Goal: Navigation & Orientation: Find specific page/section

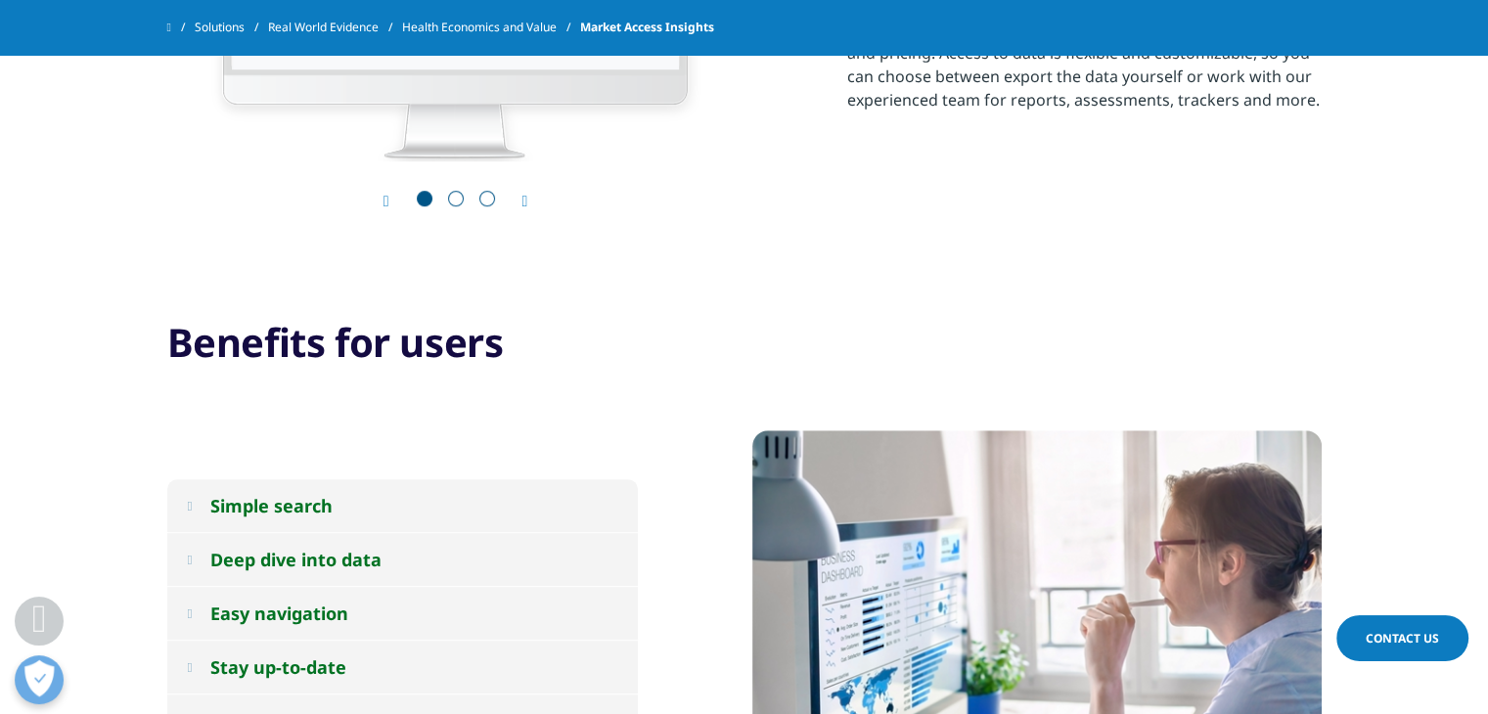
scroll to position [1174, 0]
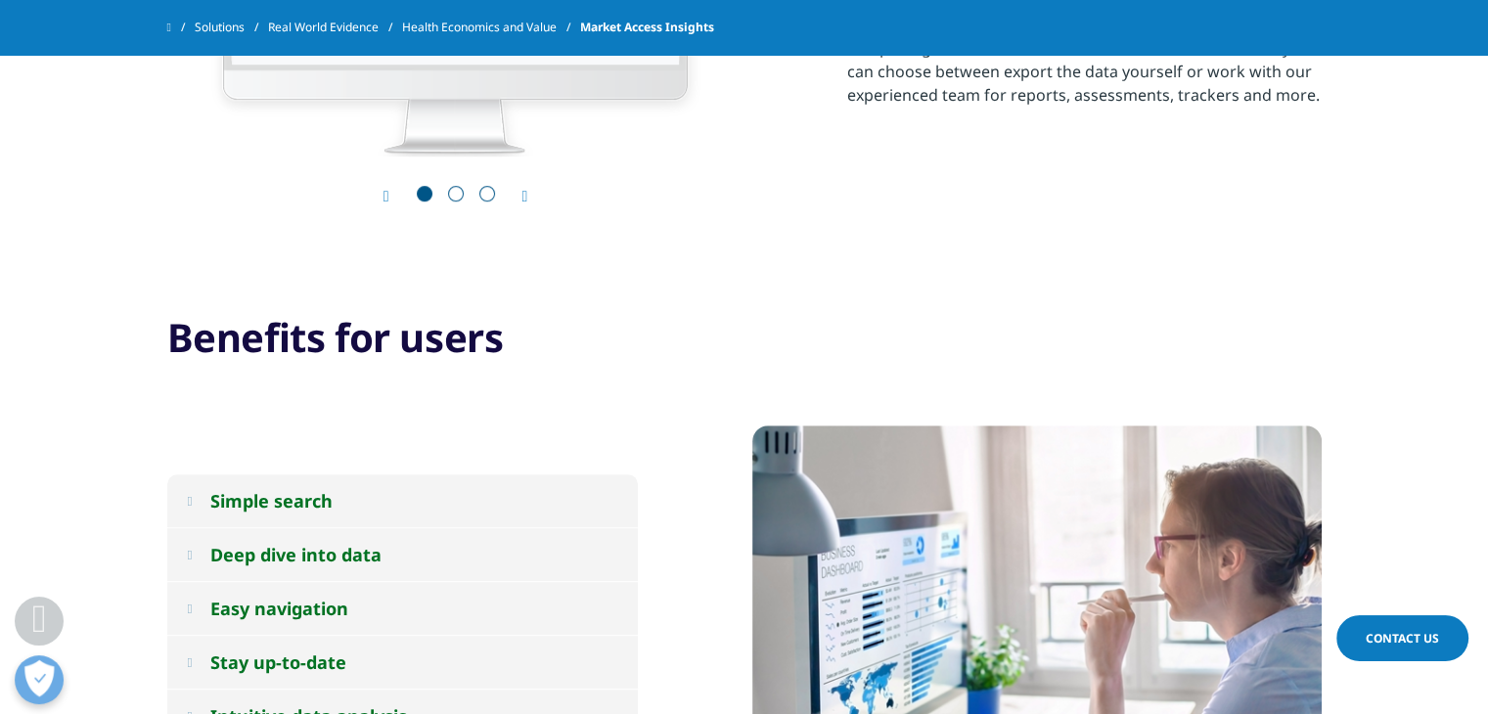
click at [528, 189] on icon "Next slide" at bounding box center [525, 197] width 6 height 16
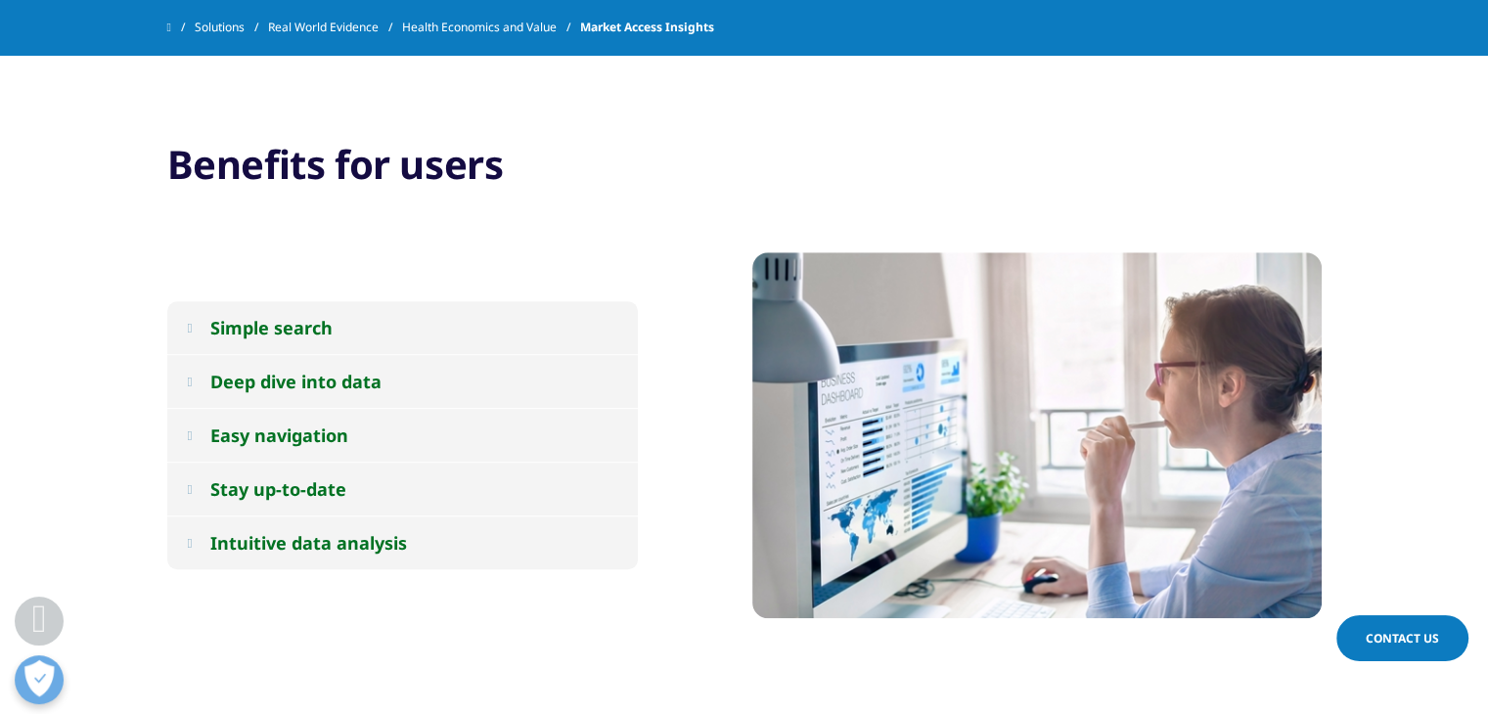
scroll to position [1370, 0]
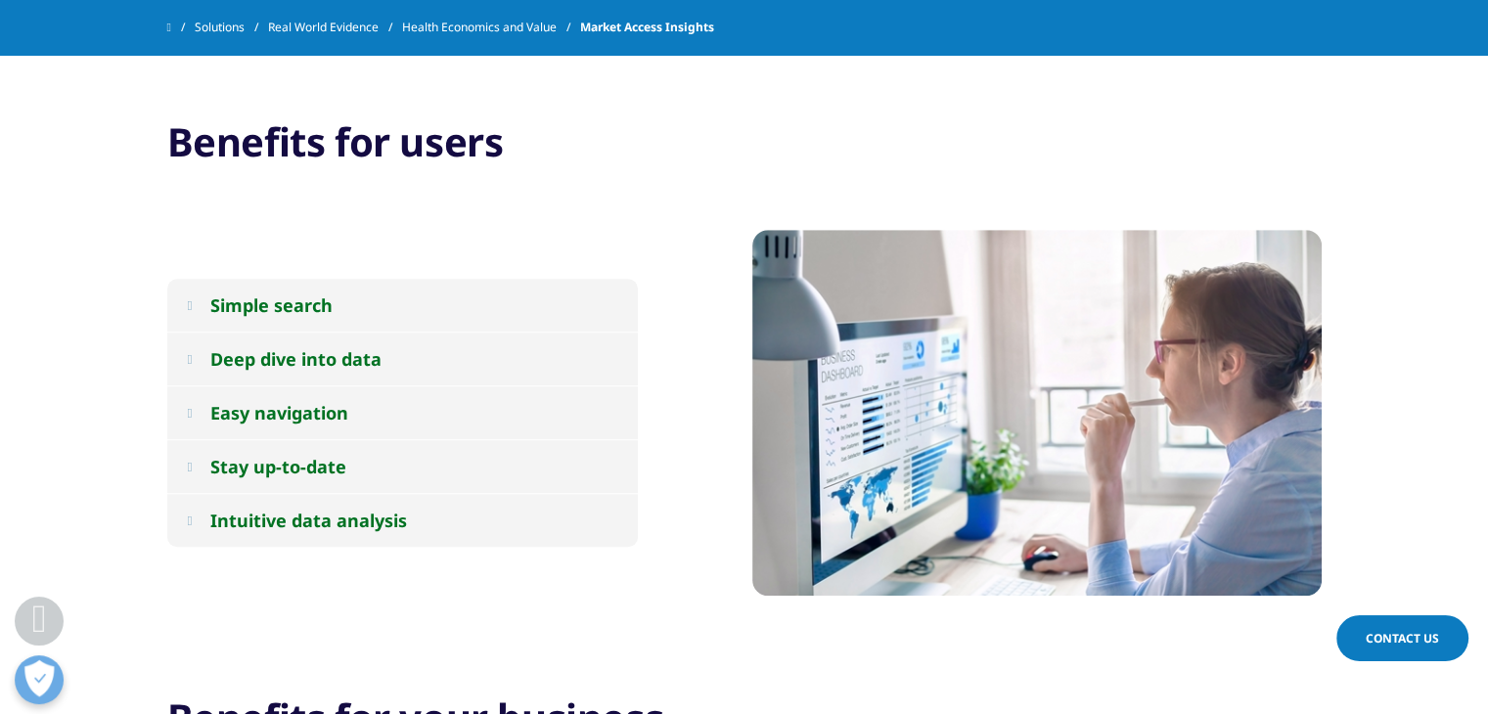
click at [338, 312] on button "Simple search" at bounding box center [402, 305] width 471 height 53
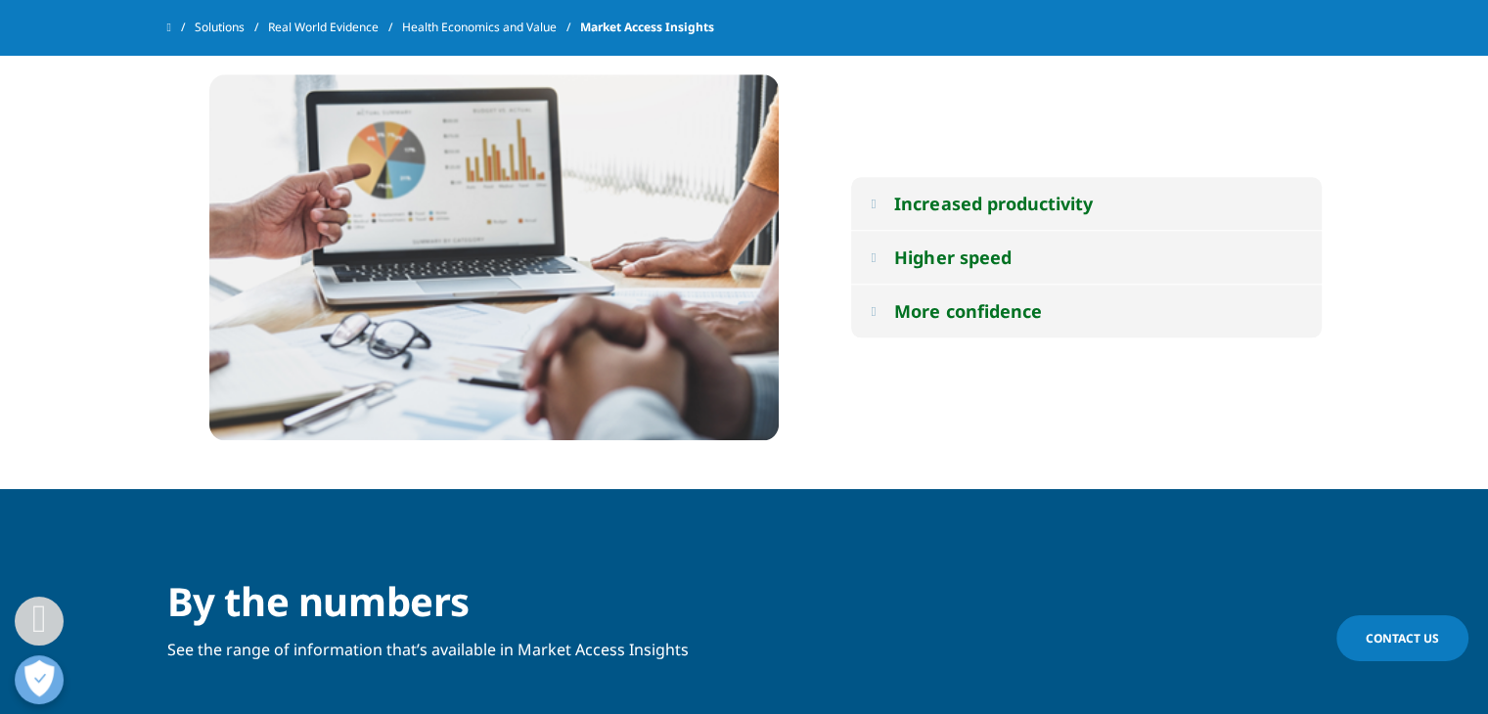
scroll to position [2054, 0]
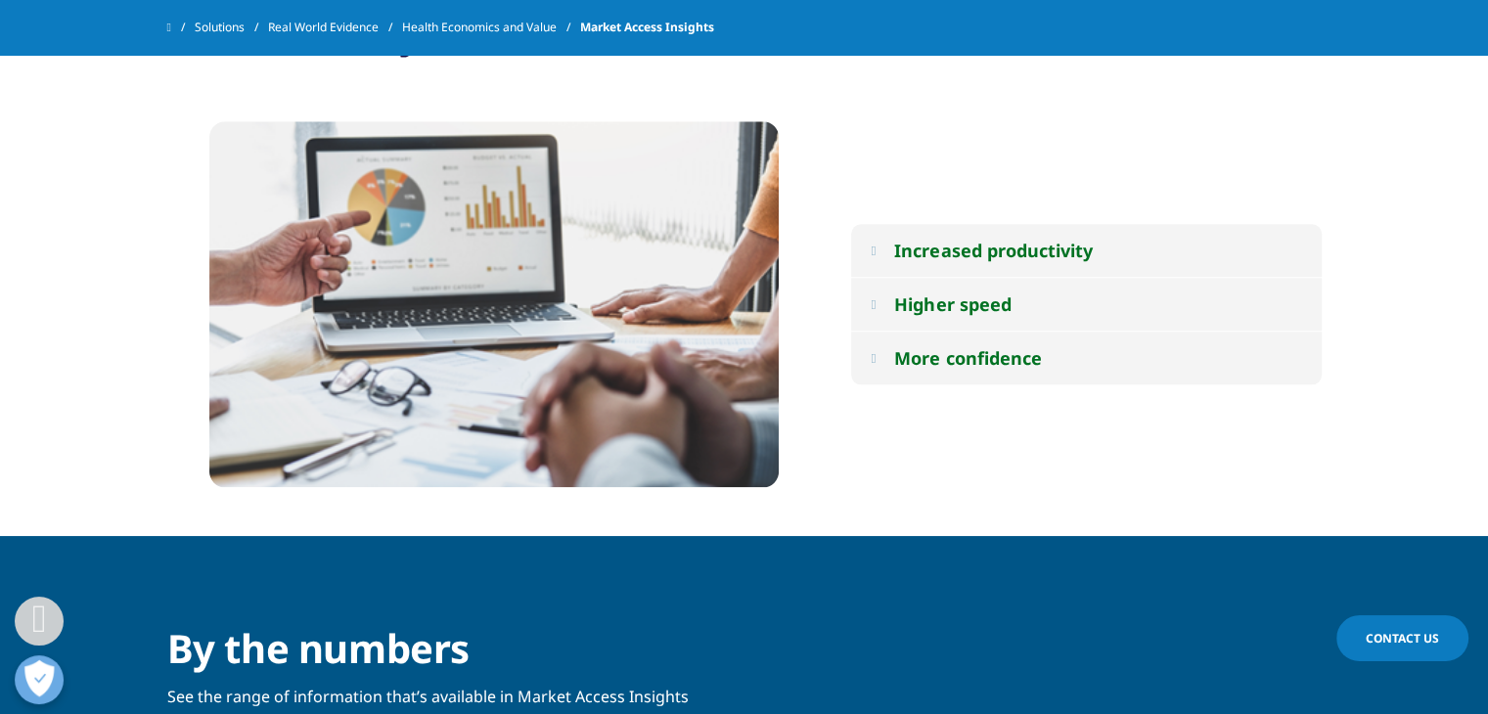
click at [920, 255] on div "Increased productivity" at bounding box center [993, 250] width 198 height 23
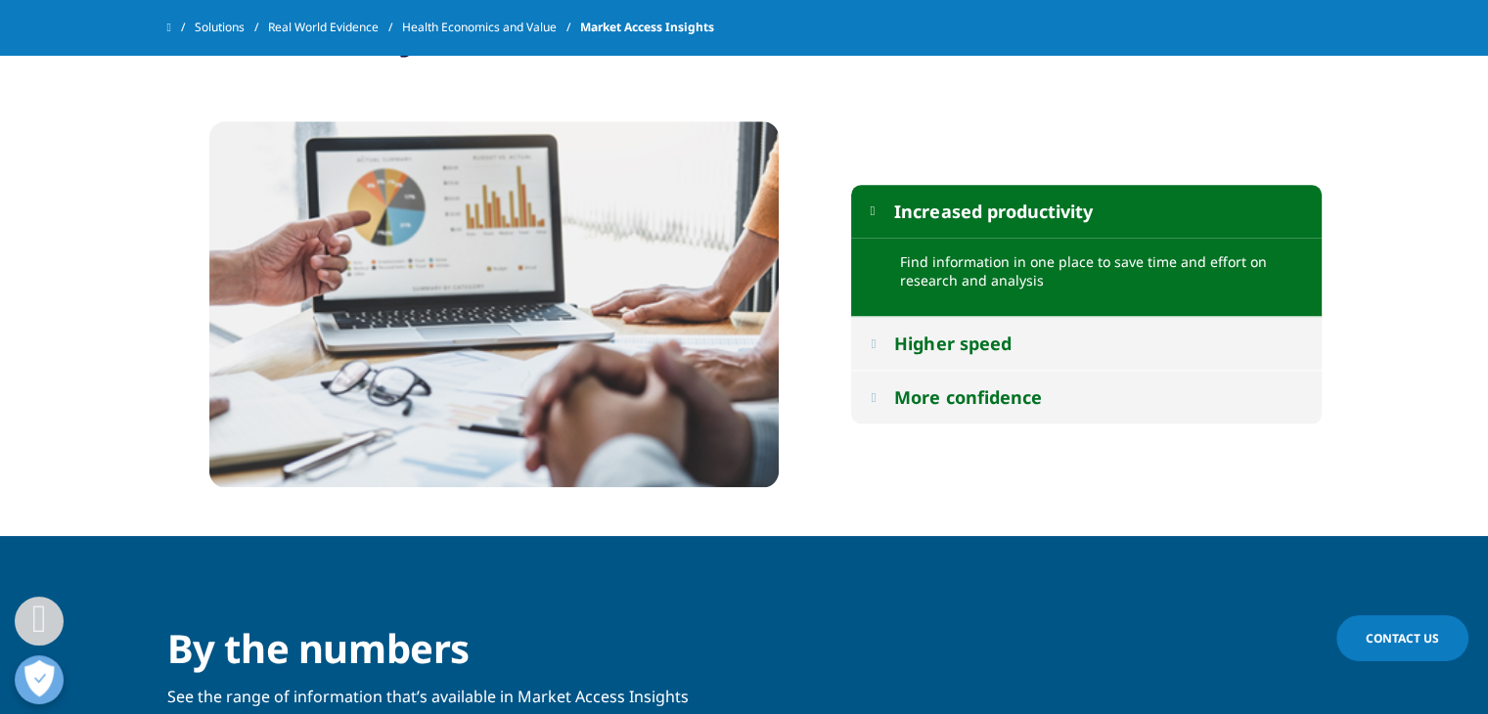
click at [947, 338] on div "Higher speed" at bounding box center [952, 343] width 116 height 23
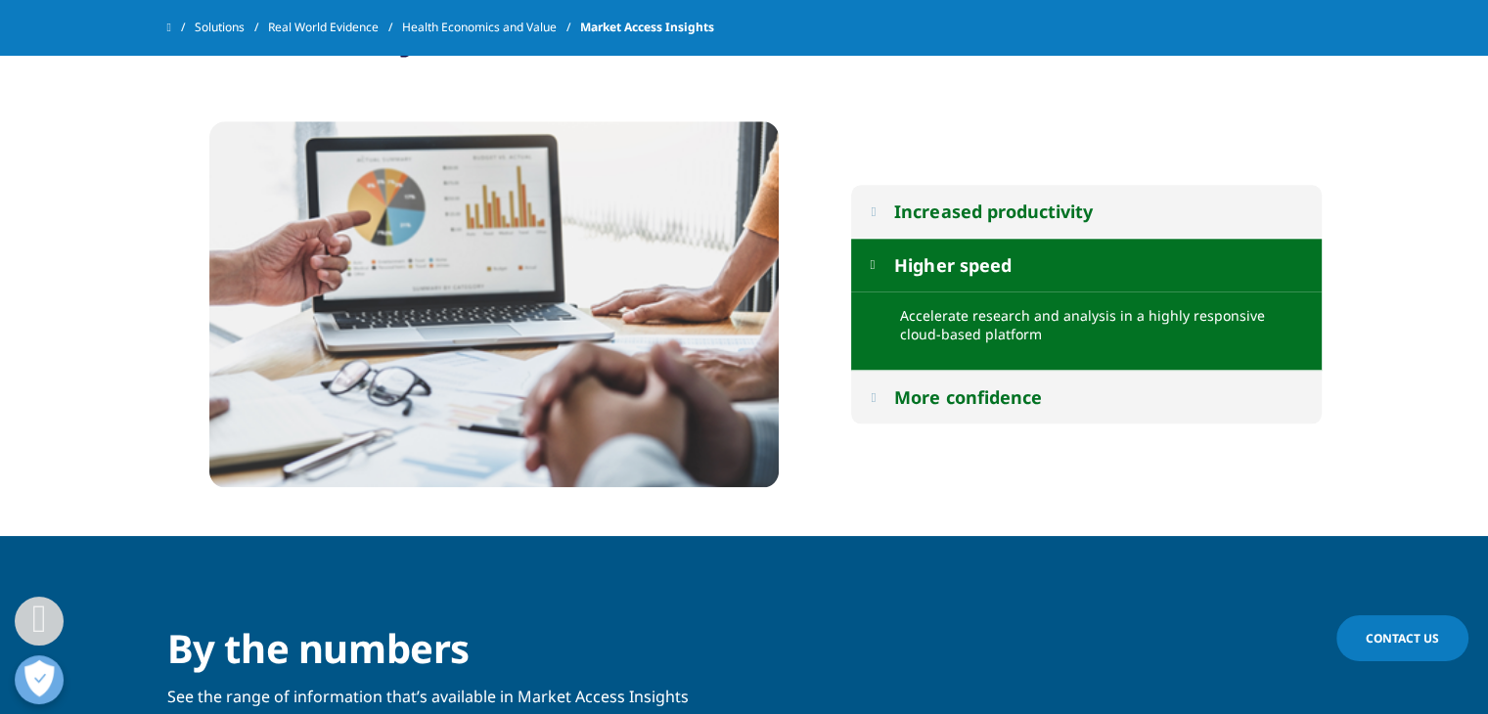
click at [956, 386] on div "More confidence" at bounding box center [967, 396] width 147 height 23
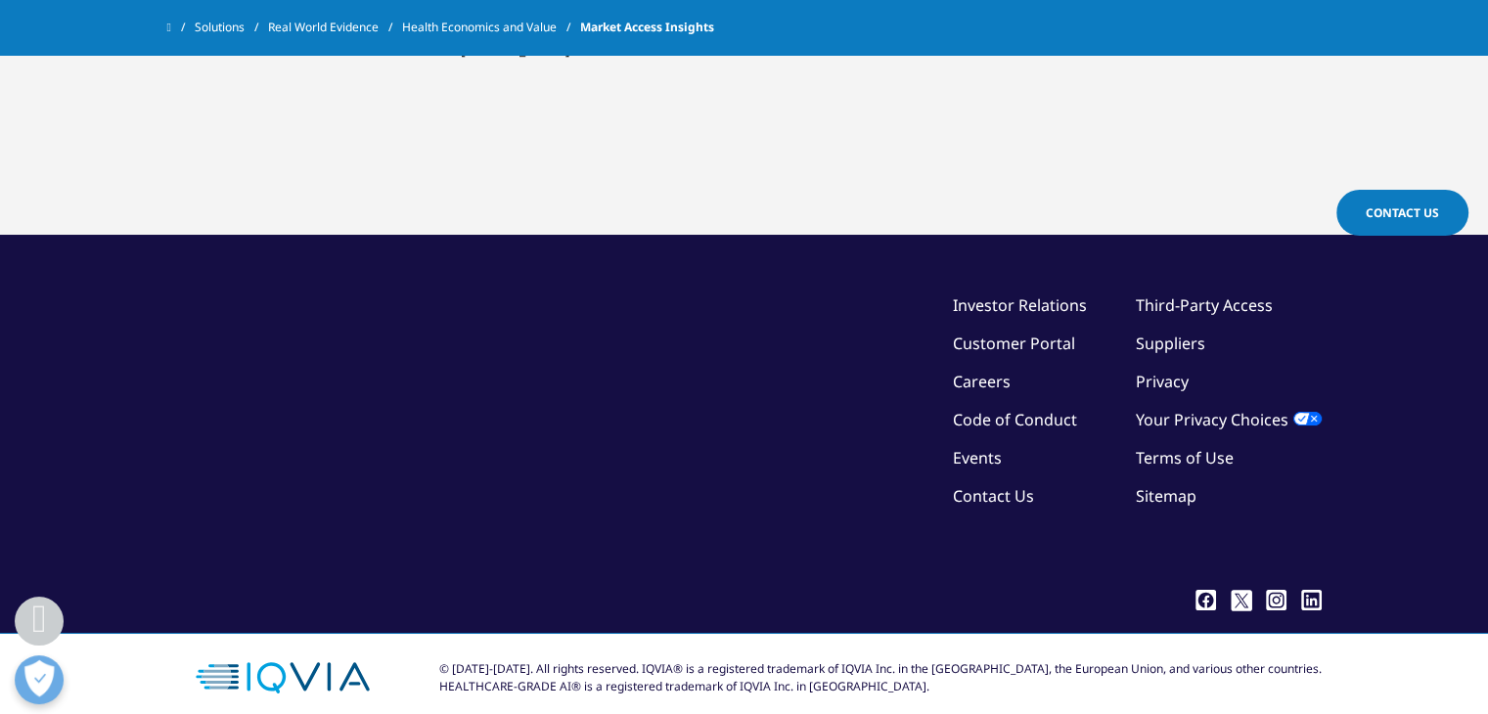
scroll to position [4919, 0]
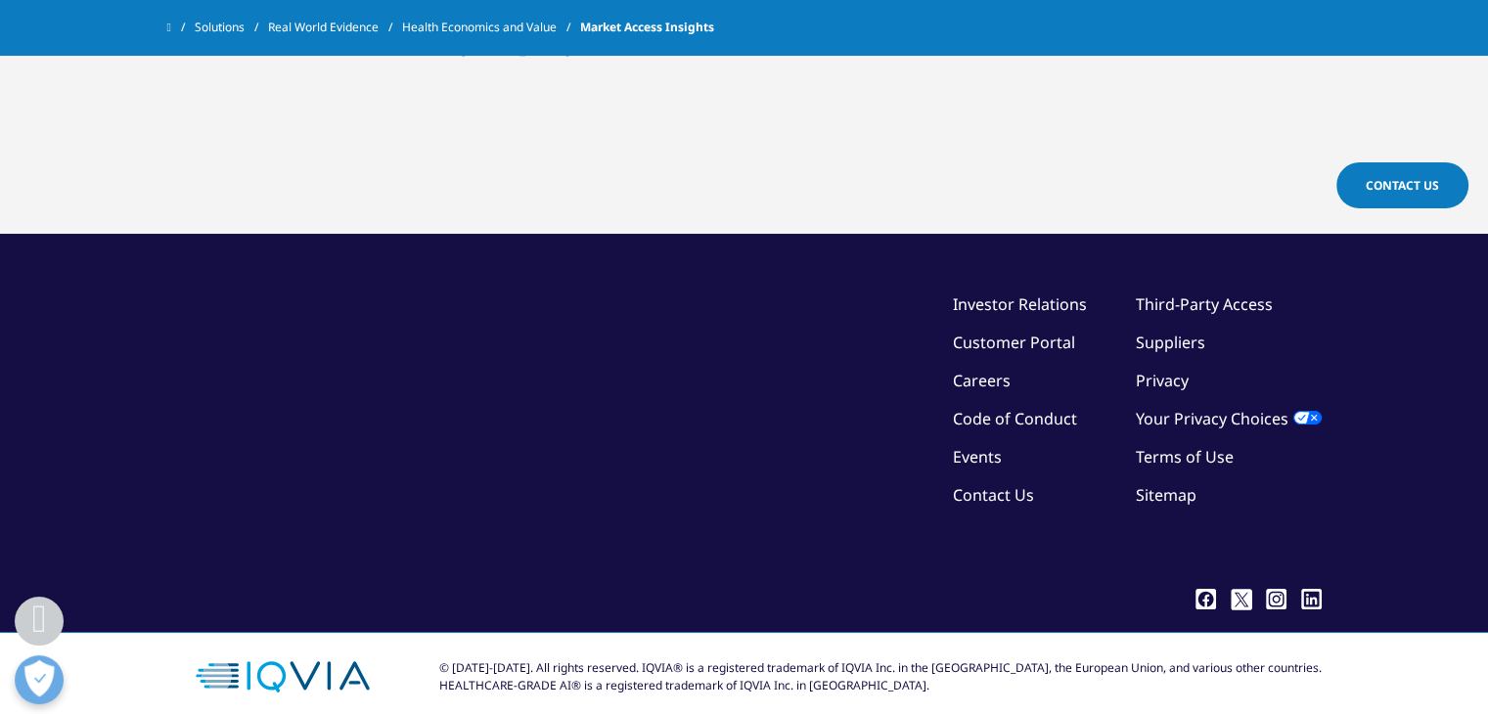
click at [1148, 484] on link "Sitemap" at bounding box center [1166, 495] width 61 height 22
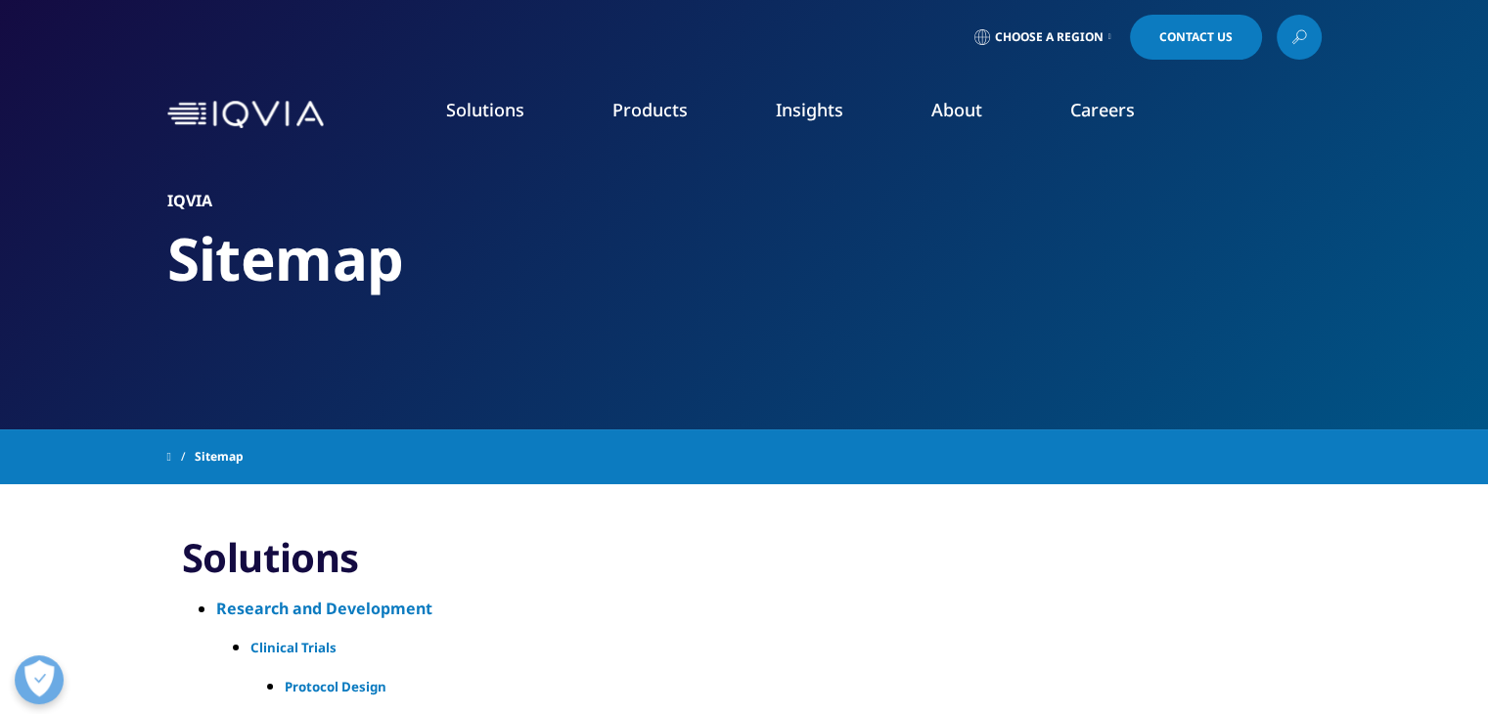
click at [1088, 36] on span "Choose a Region" at bounding box center [1049, 37] width 109 height 16
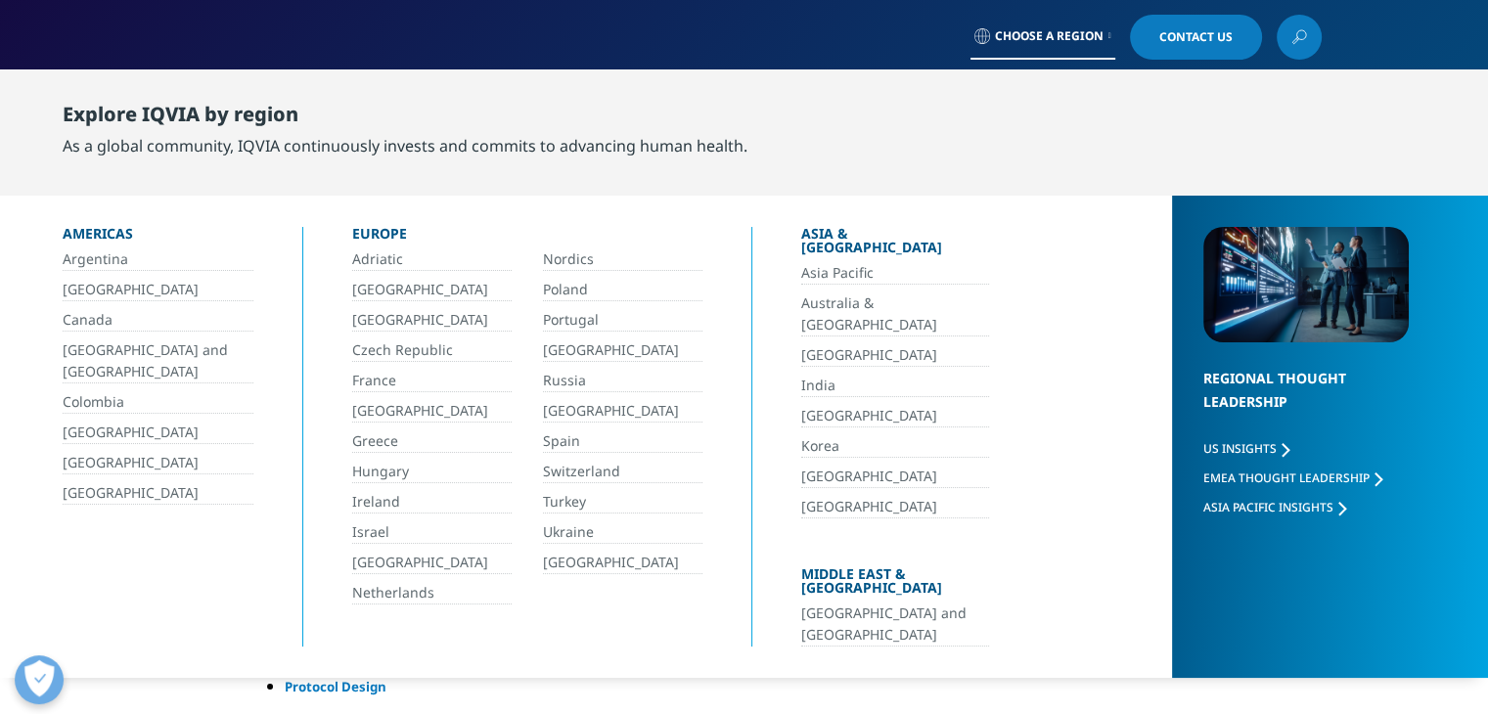
click at [884, 603] on link "[GEOGRAPHIC_DATA] and [GEOGRAPHIC_DATA]" at bounding box center [895, 625] width 188 height 44
